Goal: Check status: Check status

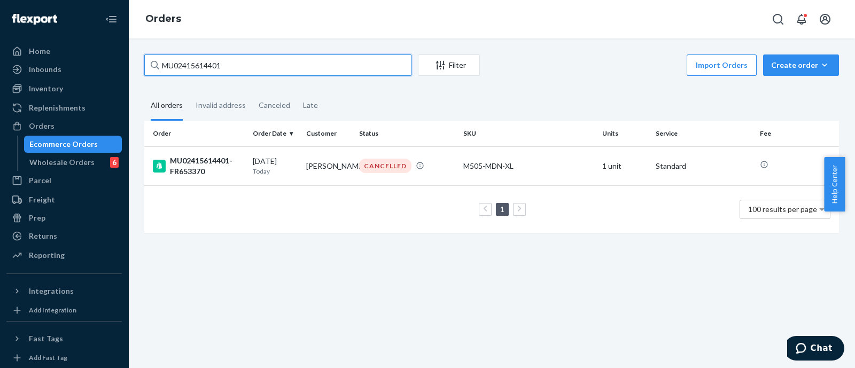
click at [144, 72] on input "MU02415614401" at bounding box center [277, 65] width 267 height 21
paste input "05254"
type input "MU02415605254"
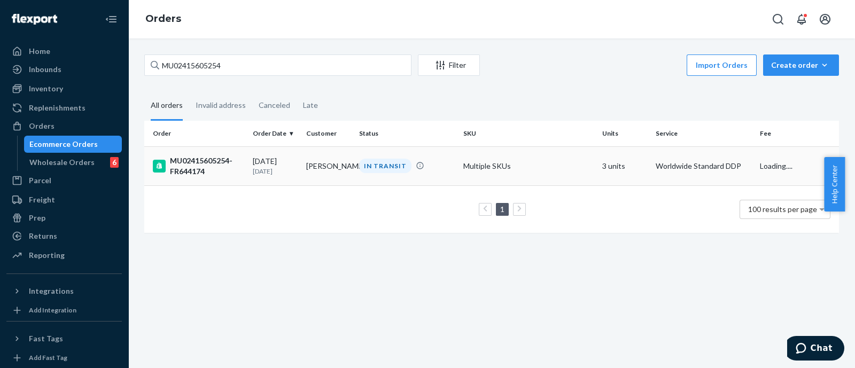
click at [194, 161] on div "MU02415605254-FR644174" at bounding box center [198, 166] width 91 height 21
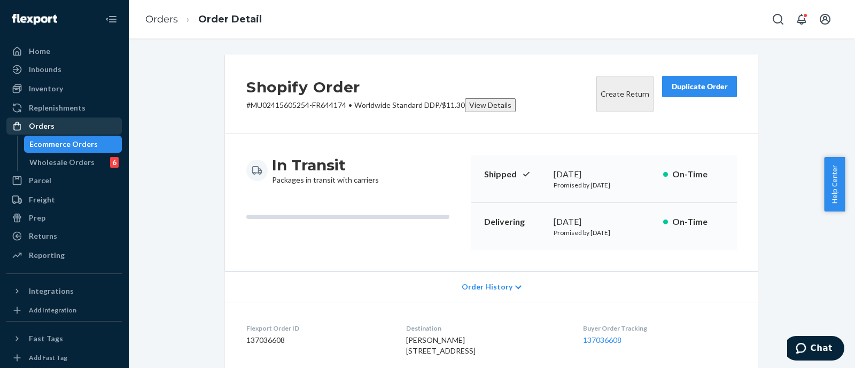
click at [43, 124] on div "Orders" at bounding box center [42, 126] width 26 height 11
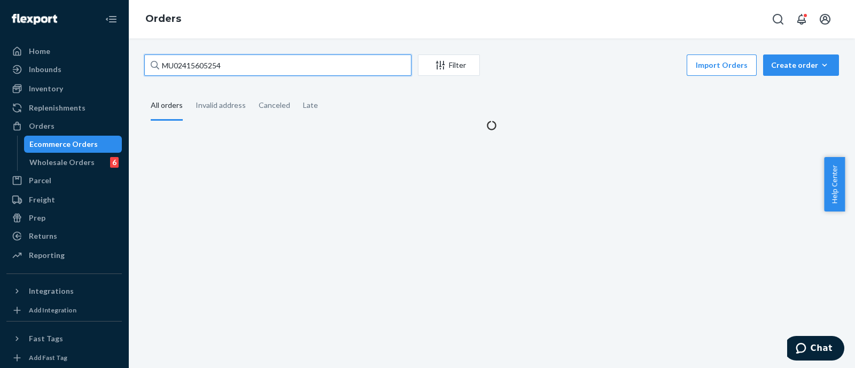
drag, startPoint x: 156, startPoint y: 66, endPoint x: 120, endPoint y: 66, distance: 36.3
click at [121, 66] on div "Home Inbounds Shipping Plans Problems Inventory Products Branded Packaging Repl…" at bounding box center [427, 184] width 855 height 368
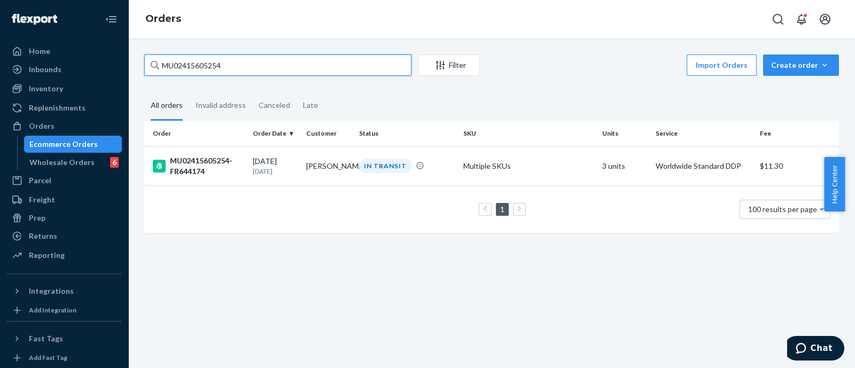
paste input "572372"
type input "MU02415572372"
click at [190, 161] on div "MU02415572372-FR610535" at bounding box center [198, 166] width 91 height 21
